Goal: Task Accomplishment & Management: Complete application form

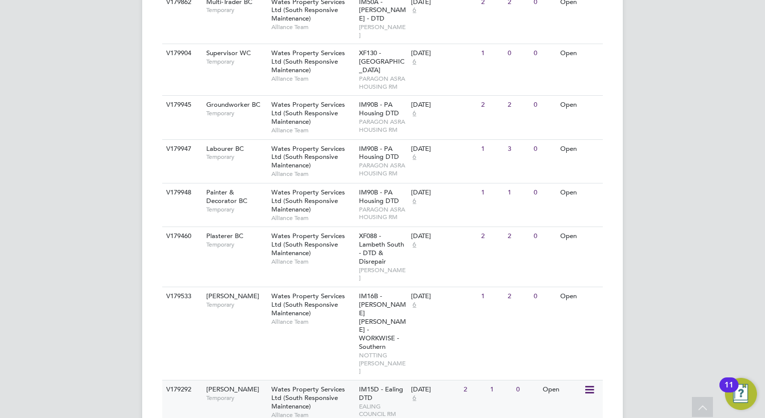
scroll to position [1230, 0]
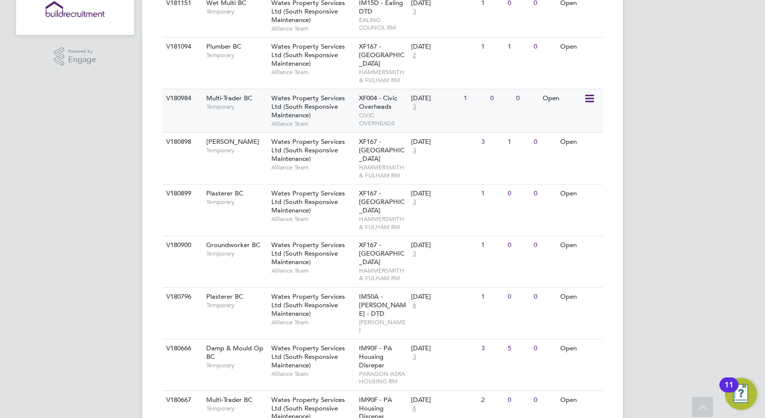
scroll to position [200, 0]
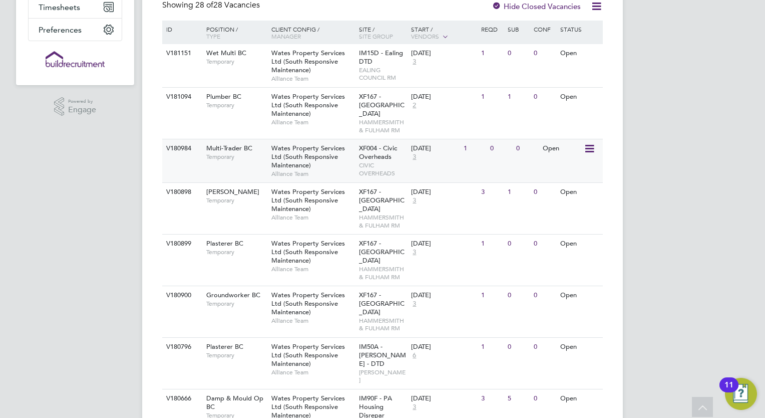
click at [366, 169] on span "CIVIC OVERHEADS" at bounding box center [383, 169] width 48 height 16
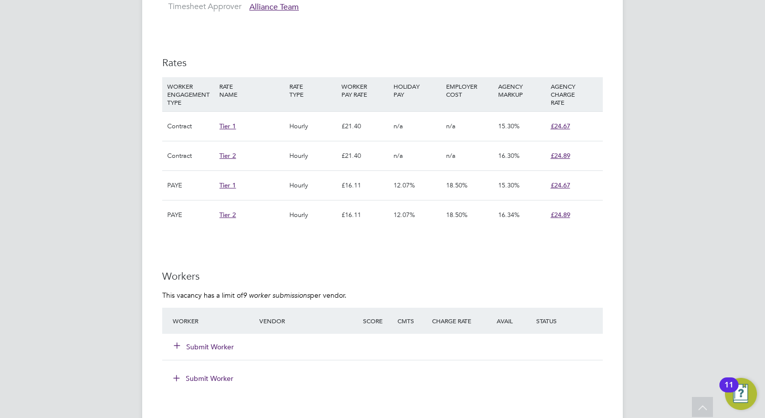
click at [218, 345] on button "Submit Worker" at bounding box center [204, 347] width 60 height 10
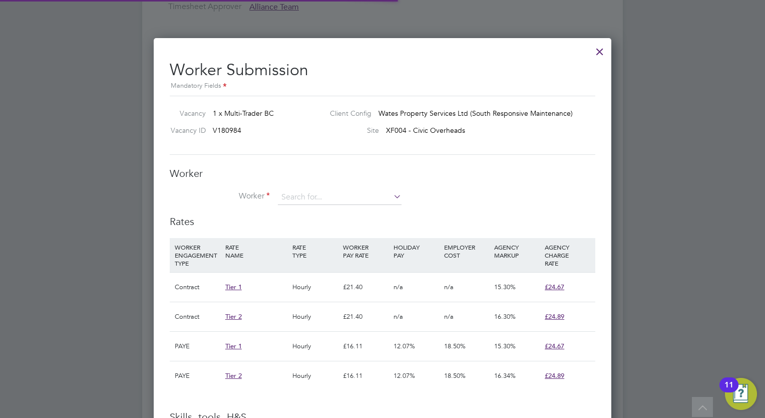
scroll to position [15, 260]
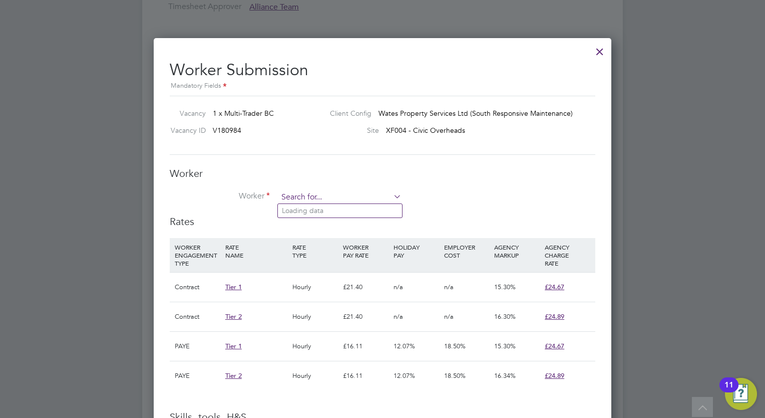
click at [311, 199] on input at bounding box center [340, 197] width 124 height 15
type input "[PERSON_NAME]"
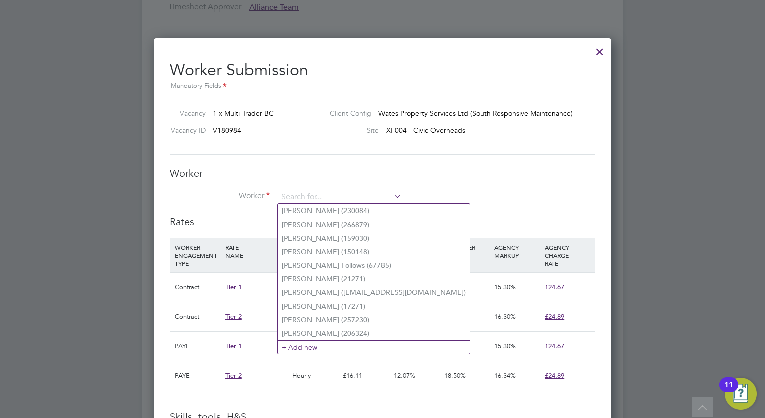
click at [364, 187] on div "Worker Worker Worker Engagement Type" at bounding box center [383, 191] width 426 height 48
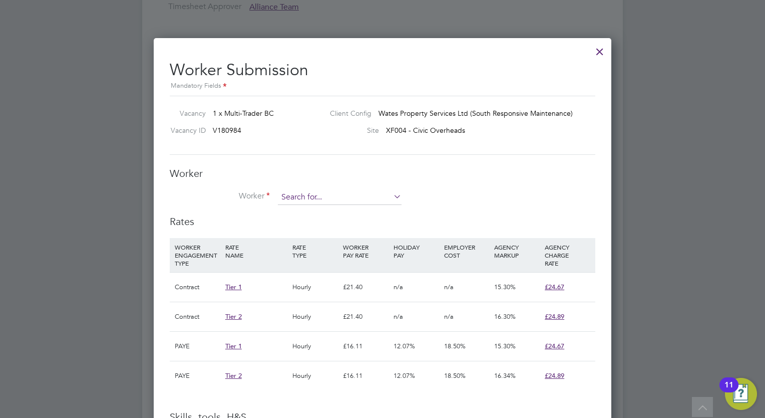
click at [357, 193] on input at bounding box center [340, 197] width 124 height 15
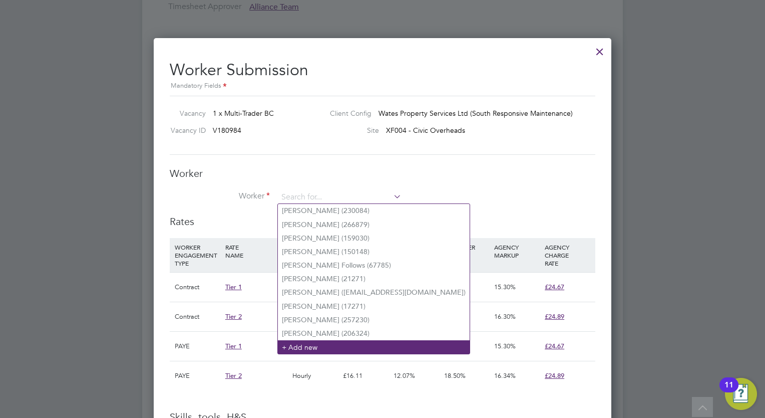
click at [345, 346] on li "+ Add new" at bounding box center [374, 347] width 192 height 14
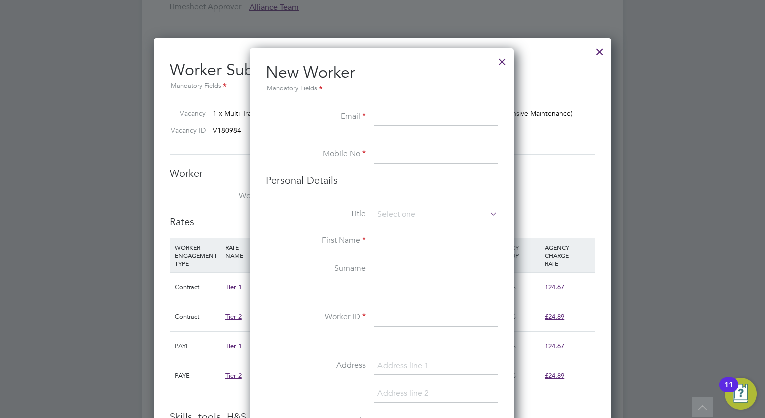
paste input "[EMAIL_ADDRESS][DOMAIN_NAME]"
type input "[EMAIL_ADDRESS][DOMAIN_NAME]"
click at [401, 159] on input at bounding box center [436, 155] width 124 height 18
paste input "07534748218"
type input "07534748218"
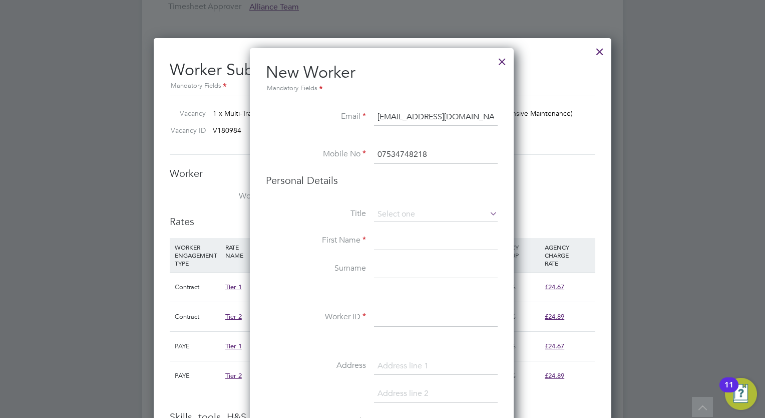
click at [400, 240] on input at bounding box center [436, 241] width 124 height 18
type input "[PERSON_NAME]"
click at [387, 269] on input at bounding box center [436, 269] width 124 height 18
type input "[PERSON_NAME]"
click at [459, 314] on input at bounding box center [436, 318] width 124 height 18
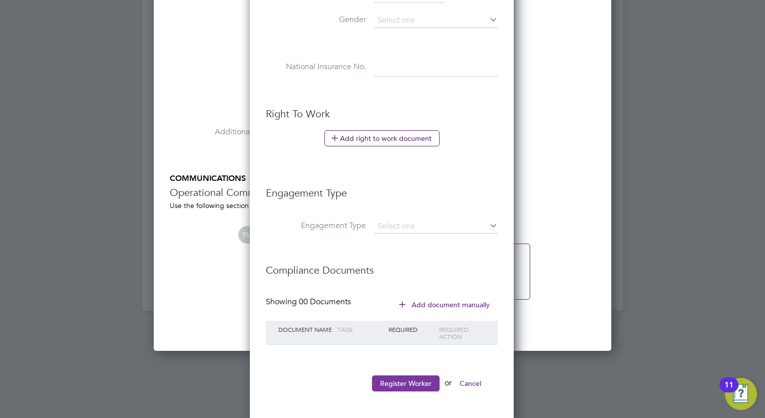
type input "308663"
click at [417, 376] on button "Register Worker" at bounding box center [406, 383] width 68 height 16
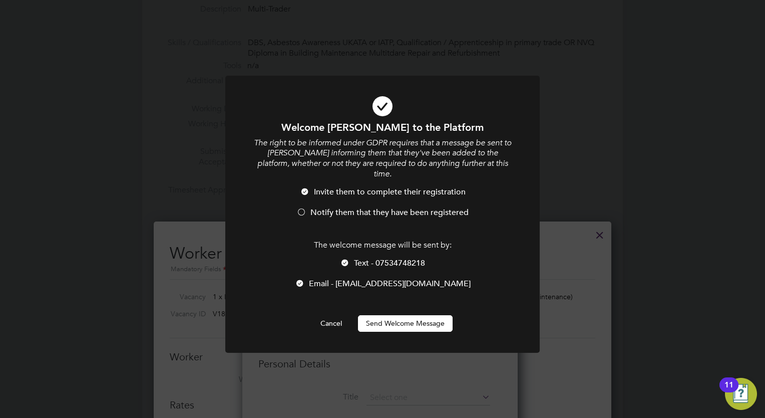
click at [410, 317] on button "Send Welcome Message" at bounding box center [405, 323] width 95 height 16
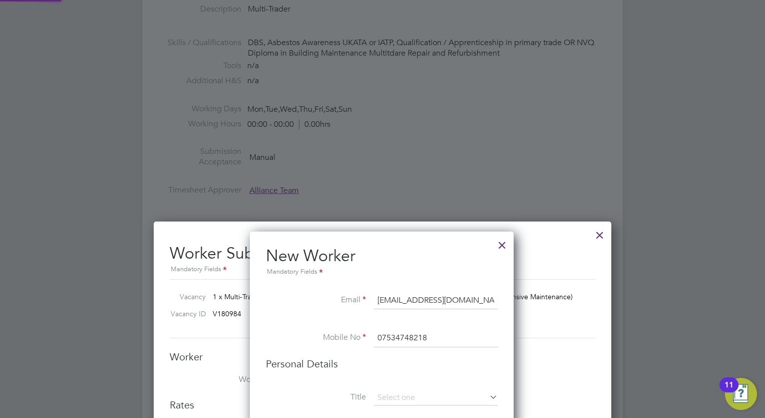
type input "[PERSON_NAME] (308663)"
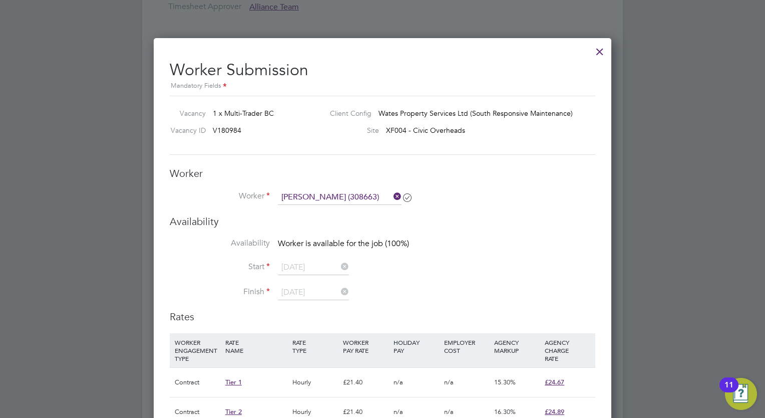
click at [593, 50] on div at bounding box center [600, 49] width 18 height 18
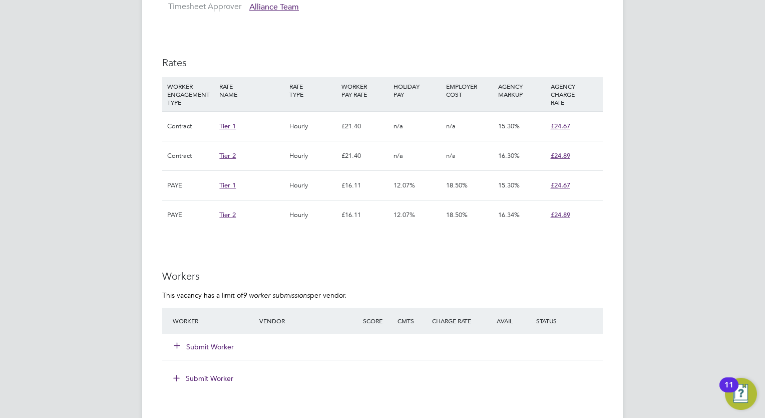
click at [202, 348] on button "Submit Worker" at bounding box center [204, 347] width 60 height 10
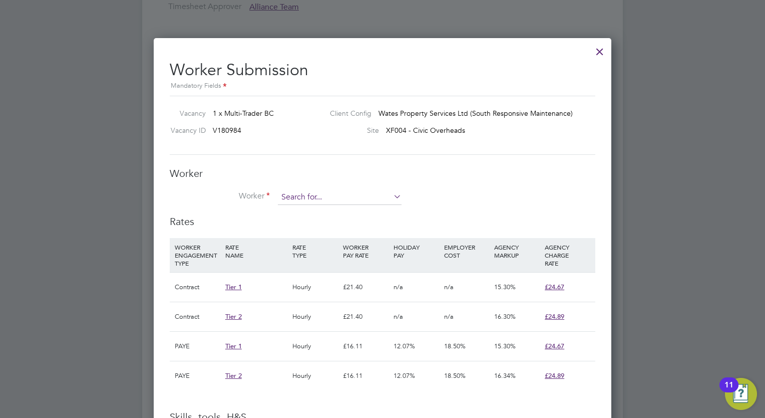
click at [327, 200] on input at bounding box center [340, 197] width 124 height 15
click at [321, 218] on li "[PERSON_NAME] (308663)" at bounding box center [359, 225] width 162 height 14
type input "[PERSON_NAME] (308663)"
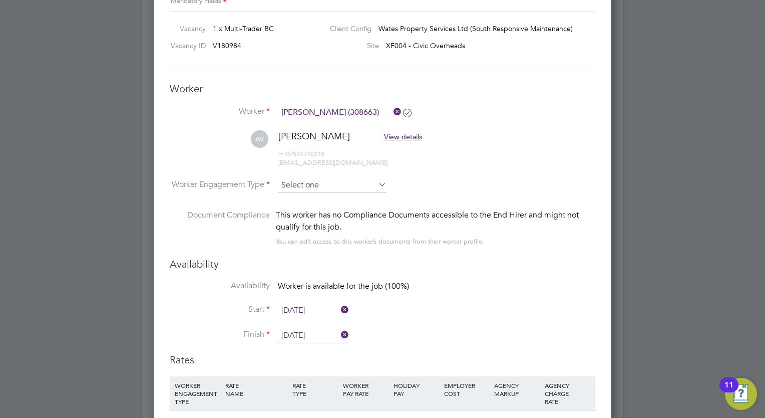
click at [345, 184] on input at bounding box center [332, 185] width 109 height 15
click at [289, 195] on li "Contract" at bounding box center [332, 197] width 109 height 13
type input "Contract"
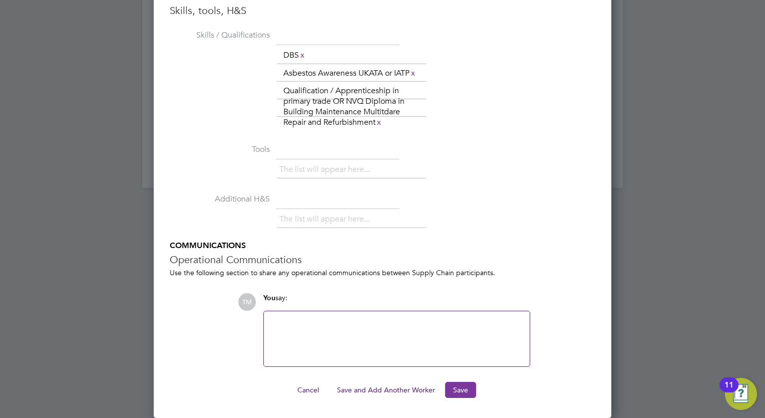
click at [453, 388] on button "Save" at bounding box center [460, 390] width 31 height 16
